Goal: Task Accomplishment & Management: Complete application form

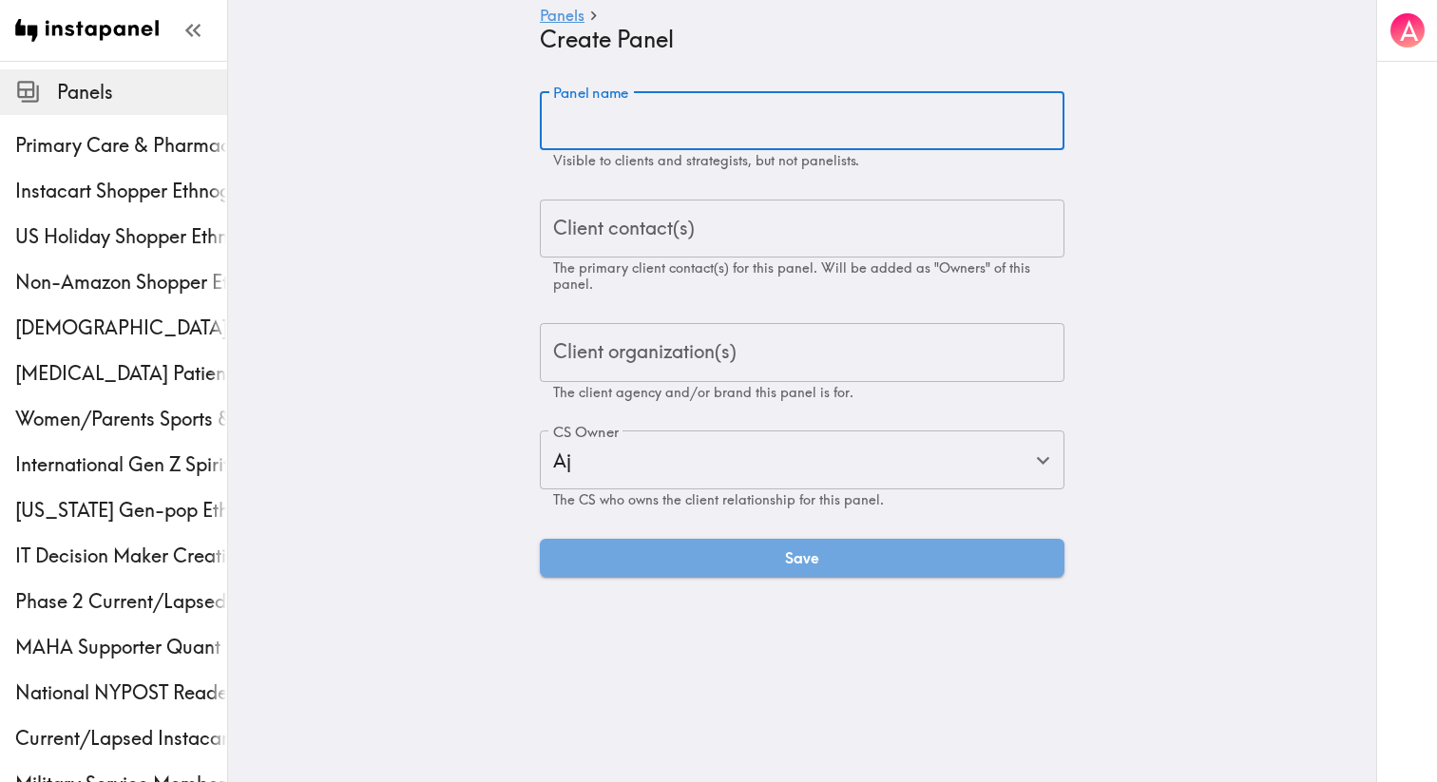
click at [622, 94] on div "Panel name Panel name Visible to clients and strategists, but not panelists." at bounding box center [802, 130] width 525 height 78
paste input "Coffee Mate Customer Ethnography"
type input "Coffee Mate Customer Ethnography"
click at [667, 242] on input "Client contact(s)" at bounding box center [801, 229] width 507 height 42
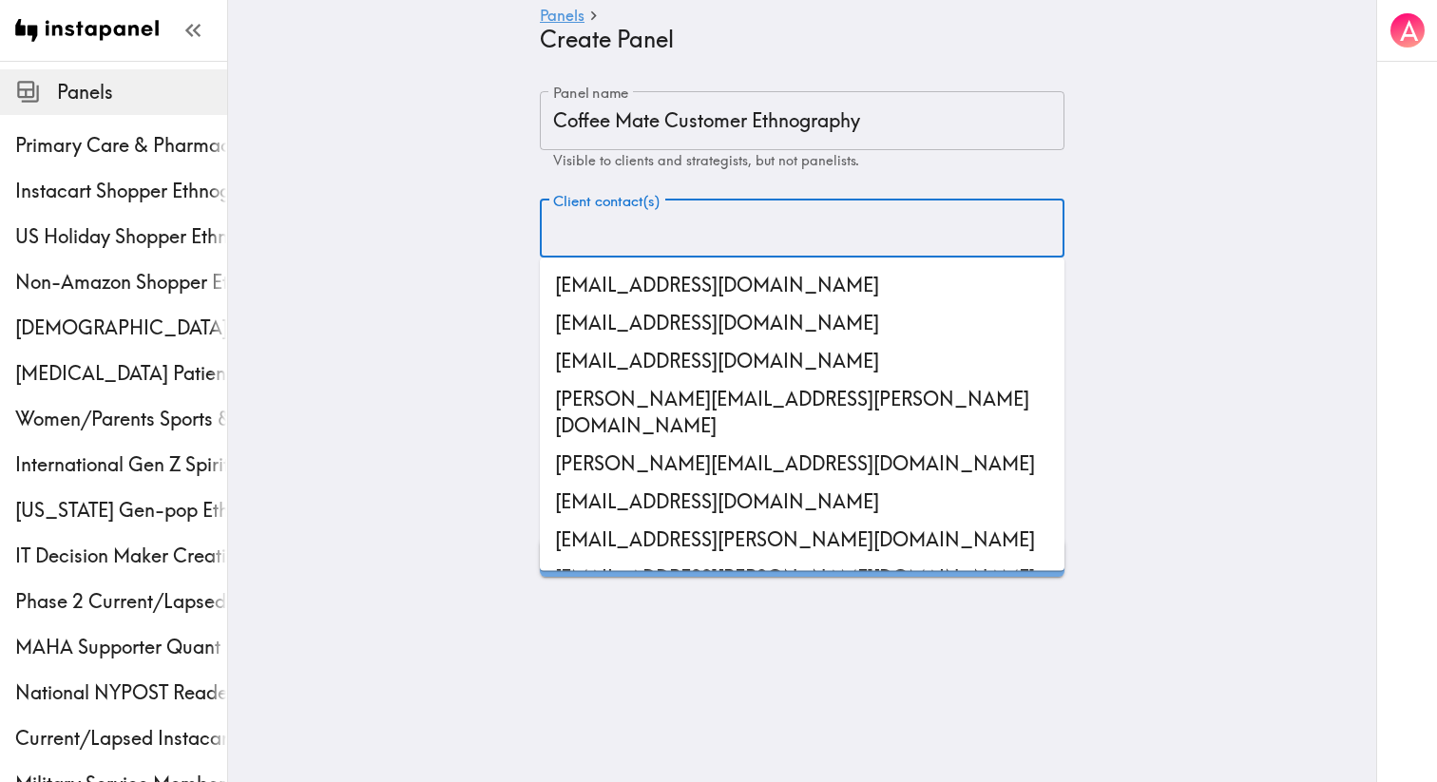
paste input "[EMAIL_ADDRESS][PERSON_NAME][DOMAIN_NAME]"
type input "[EMAIL_ADDRESS][PERSON_NAME][DOMAIN_NAME]"
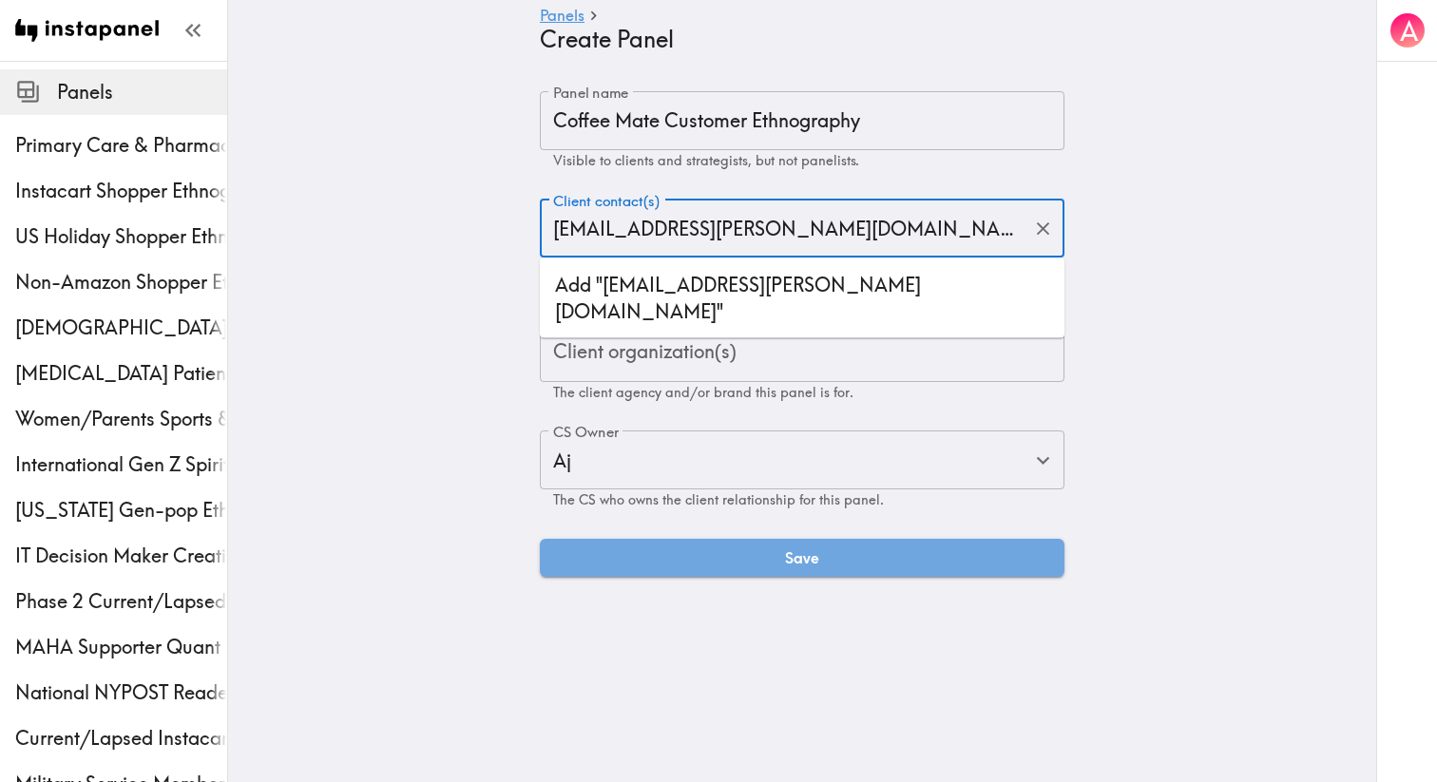
click at [699, 284] on li "Add "[EMAIL_ADDRESS][PERSON_NAME][DOMAIN_NAME]"" at bounding box center [802, 298] width 525 height 65
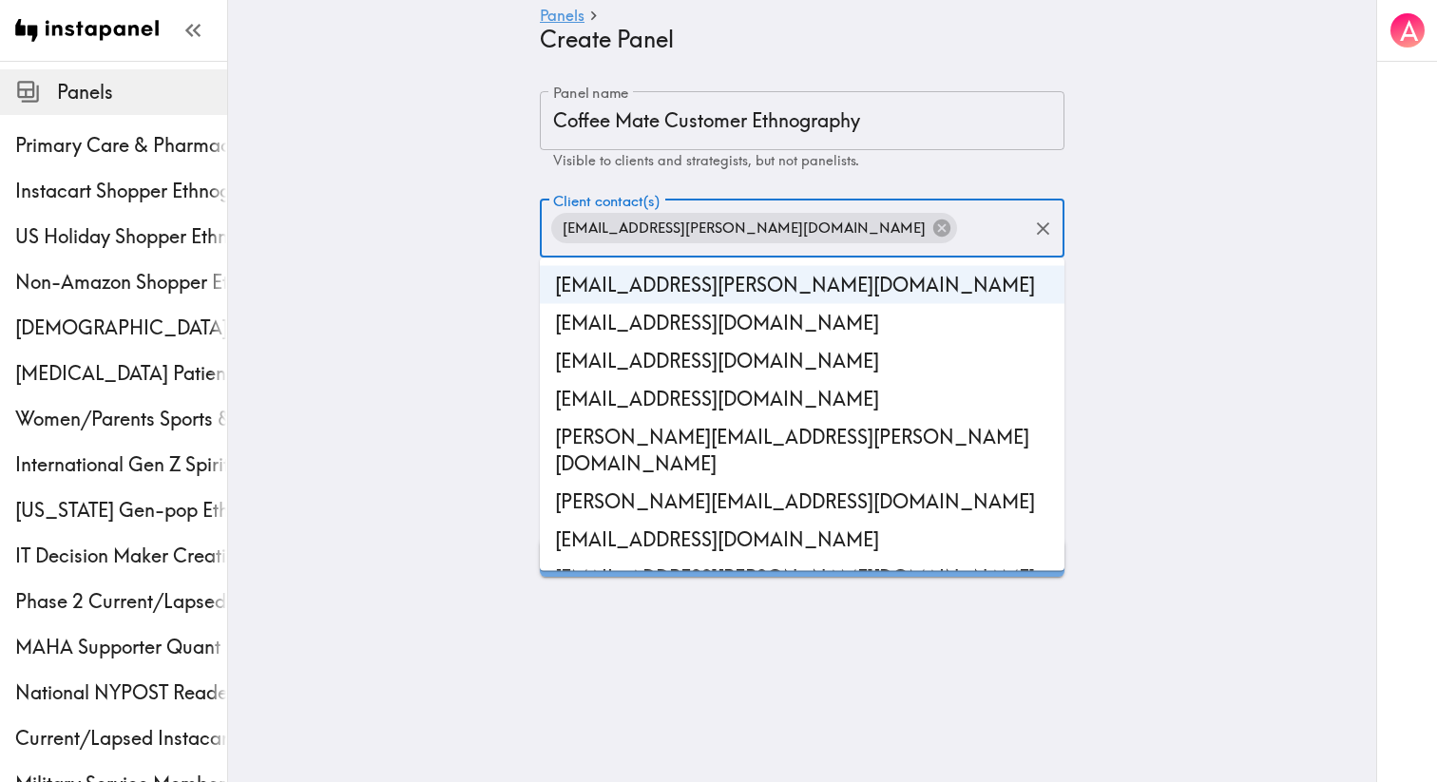
click at [429, 362] on main "Panels Create Panel Panel name Coffee Mate Customer Ethnography Panel name Visi…" at bounding box center [802, 334] width 1148 height 546
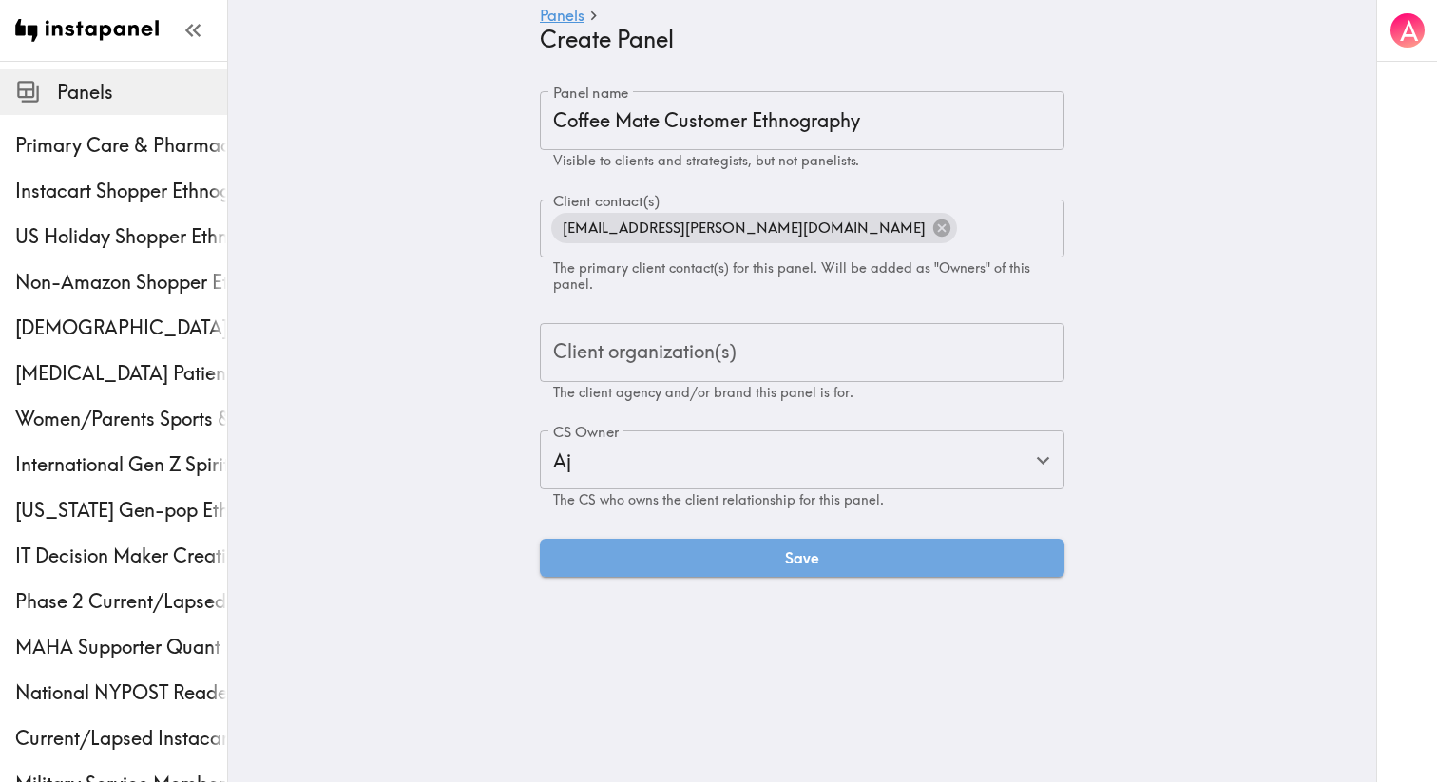
click at [643, 359] on input "Client organization(s)" at bounding box center [801, 353] width 507 height 42
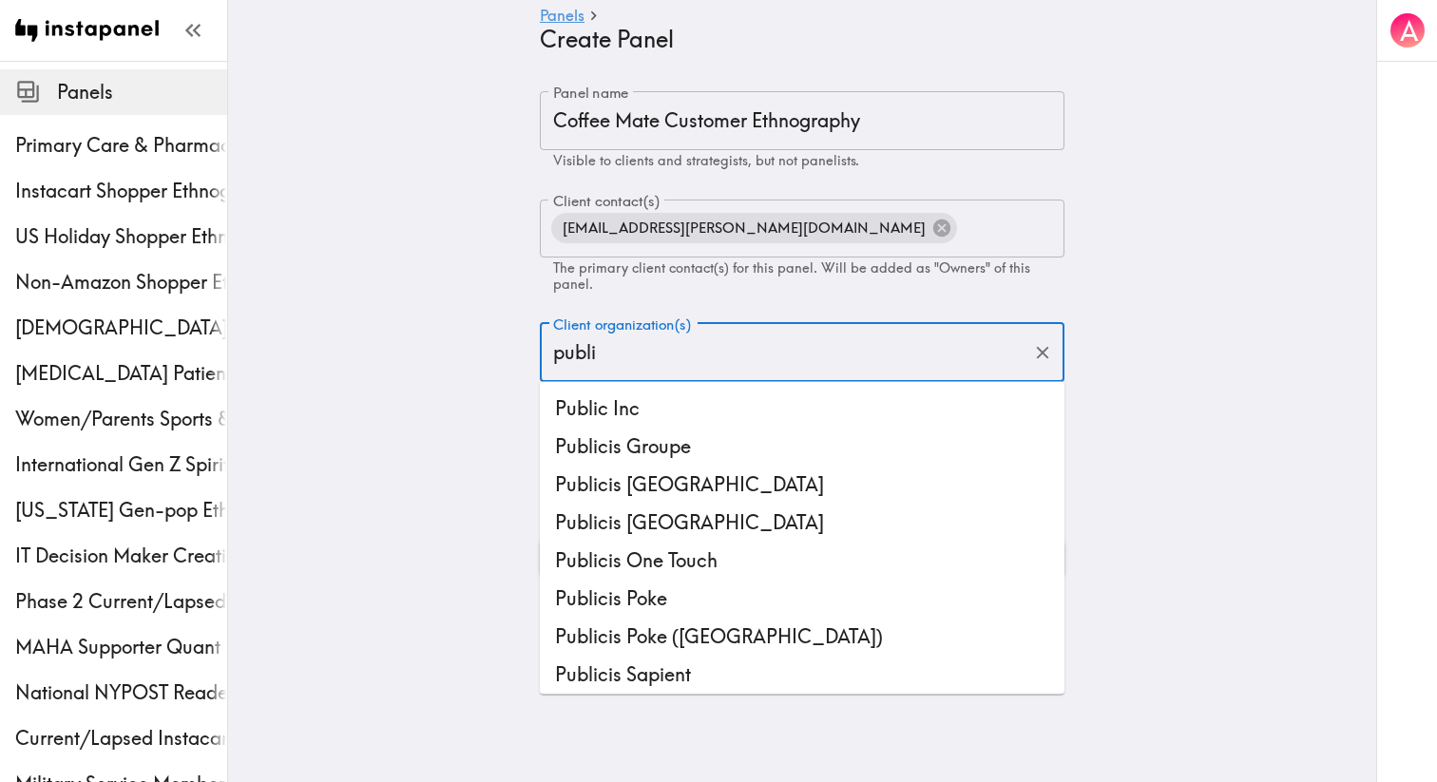
type input "publi"
